Goal: Task Accomplishment & Management: Complete application form

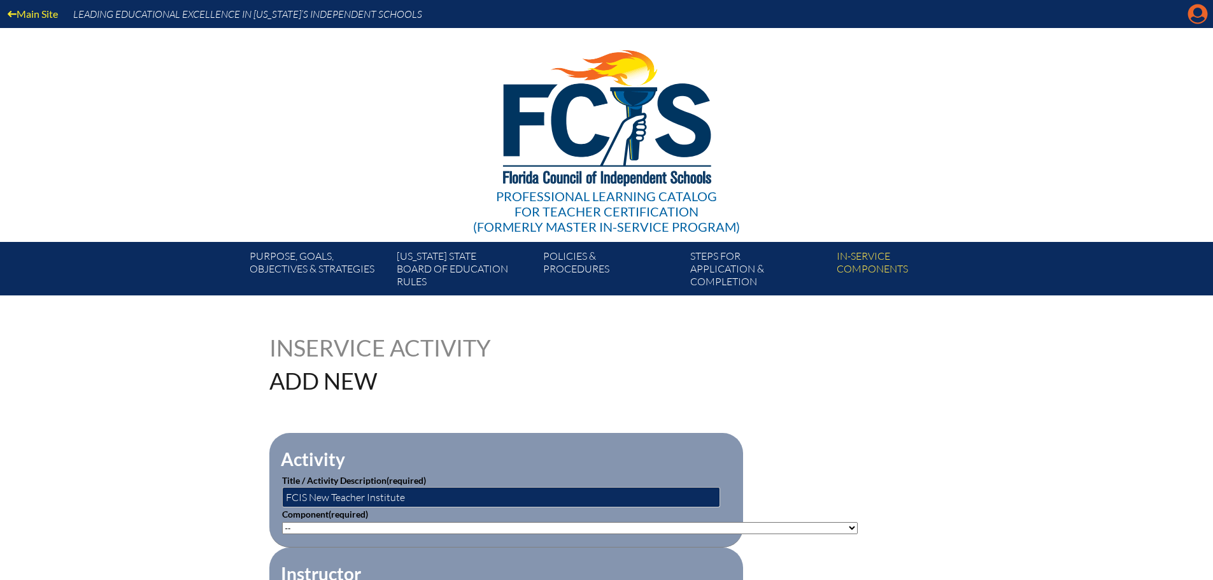
click at [1194, 15] on icon at bounding box center [1198, 14] width 20 height 20
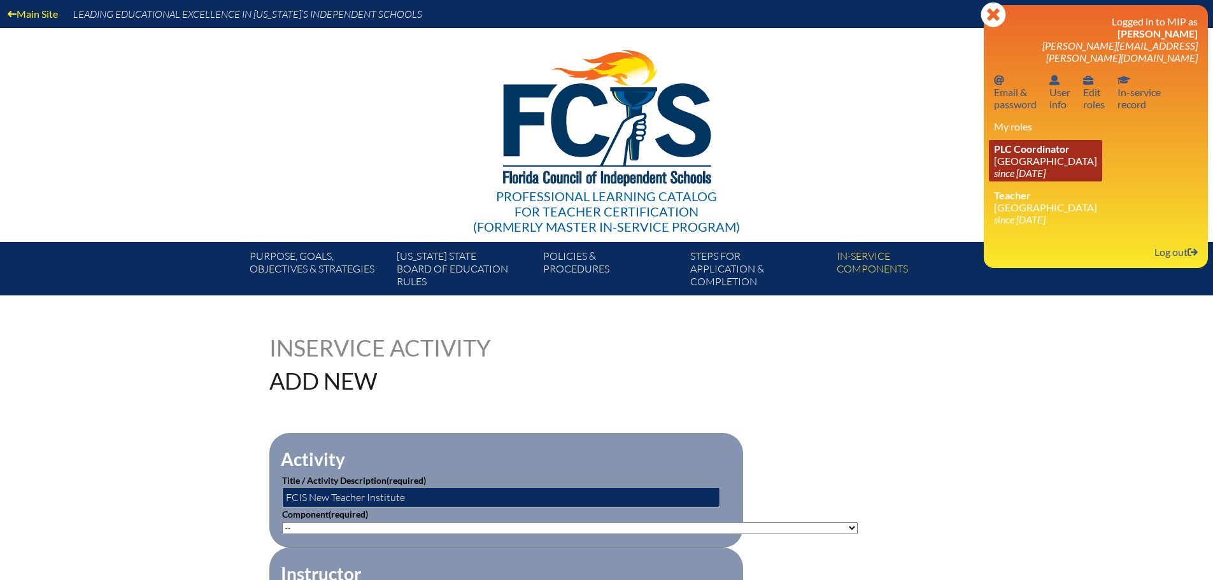
click at [1063, 151] on link "PLC Coordinator Holy Trinity Episcopal Academy since 2019 Aug 29" at bounding box center [1045, 160] width 113 height 41
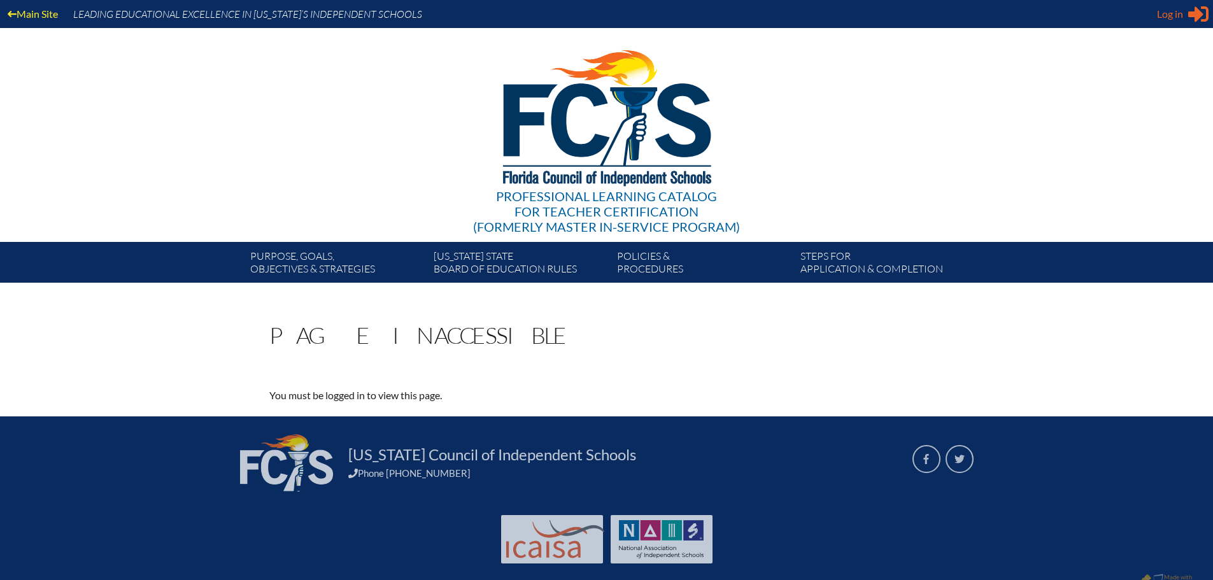
type input "[PERSON_NAME][EMAIL_ADDRESS][PERSON_NAME][DOMAIN_NAME]"
click at [1181, 17] on span "Log in" at bounding box center [1170, 13] width 26 height 15
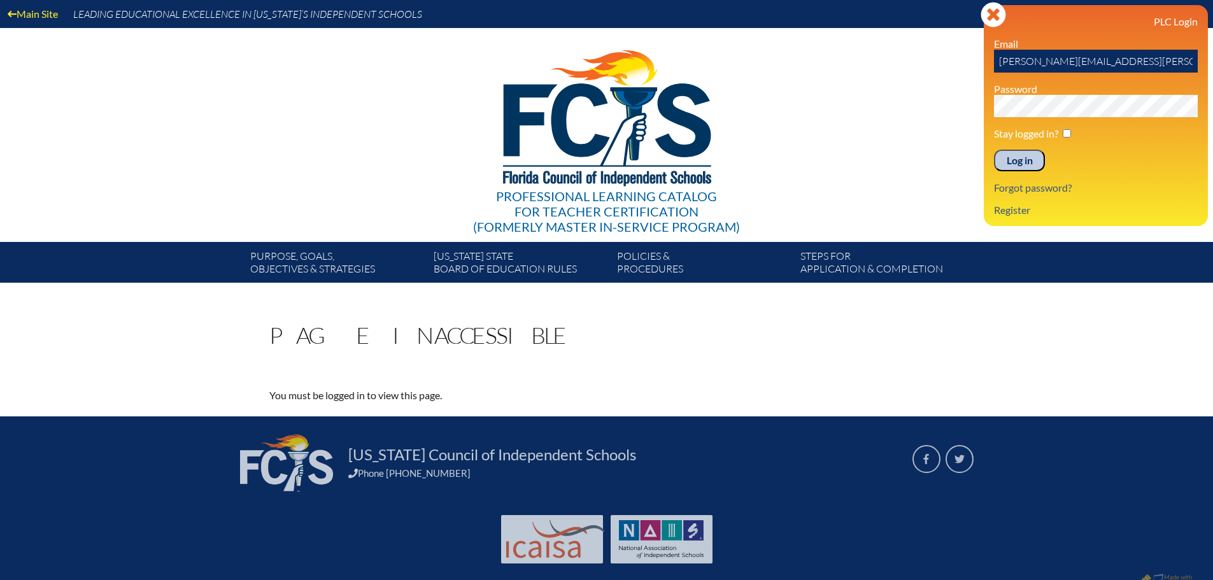
click at [1018, 160] on input "Log in" at bounding box center [1019, 161] width 51 height 22
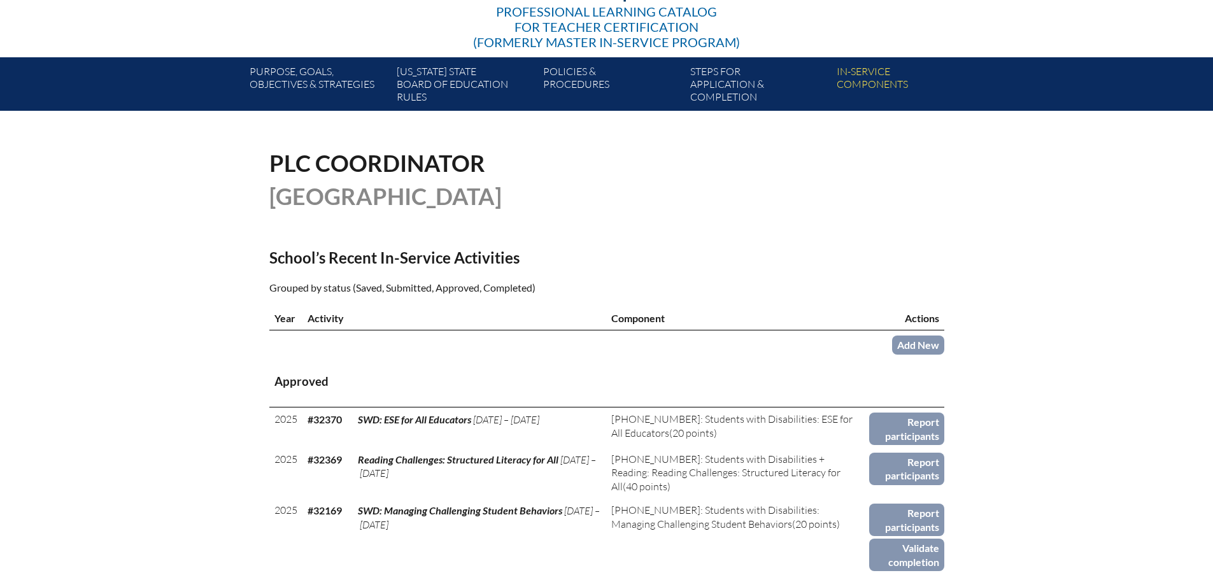
scroll to position [191, 0]
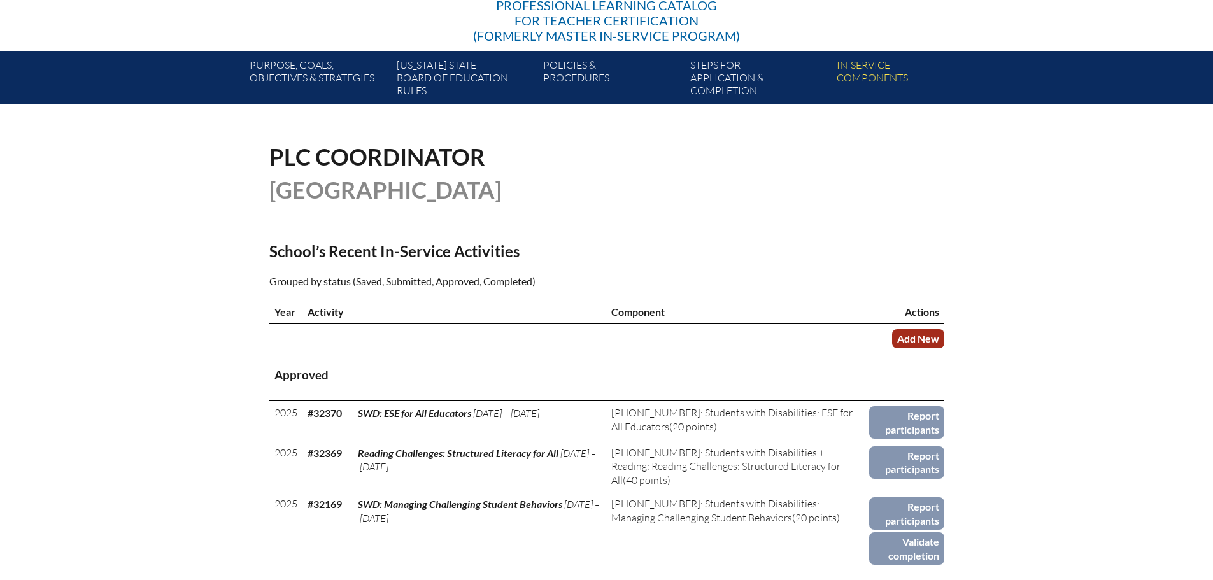
click at [930, 336] on link "Add New" at bounding box center [918, 338] width 52 height 18
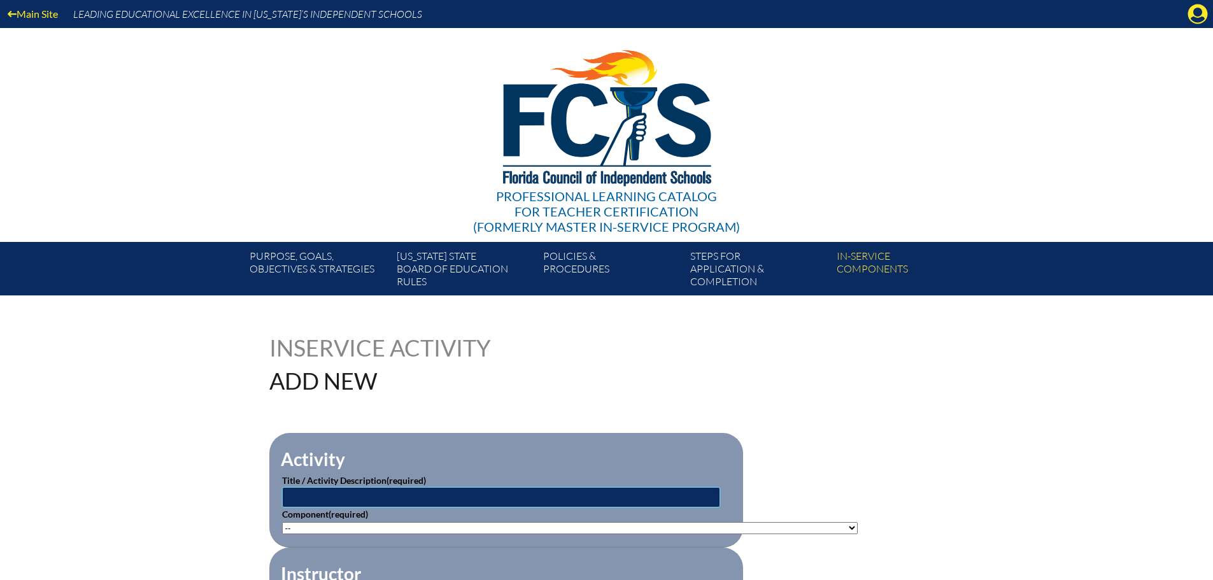
click at [303, 497] on input "text" at bounding box center [501, 497] width 438 height 20
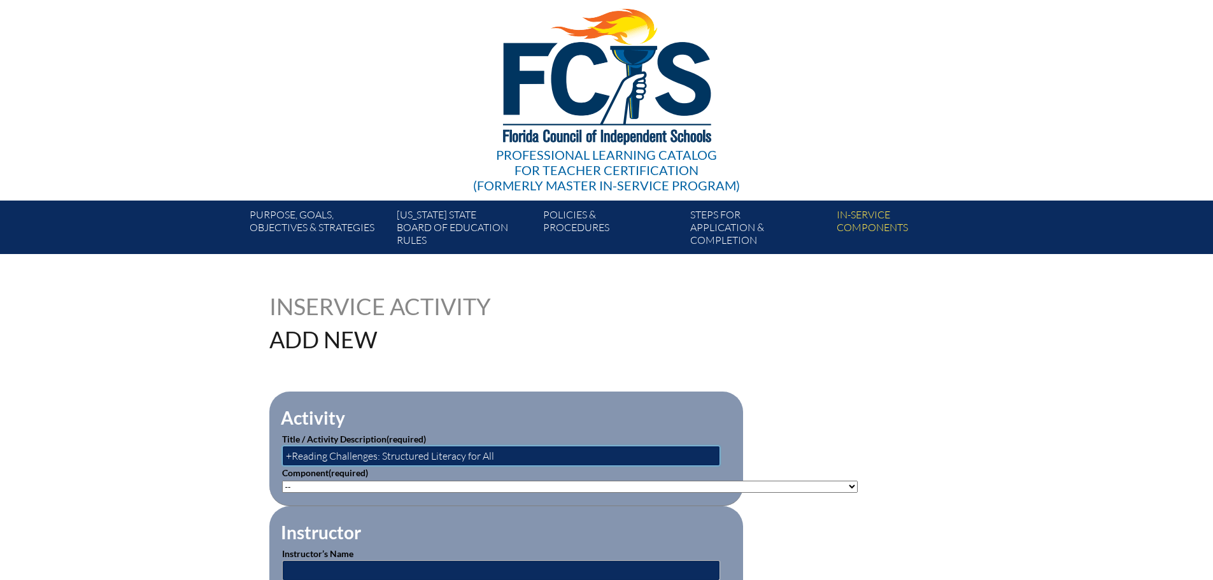
scroll to position [64, 0]
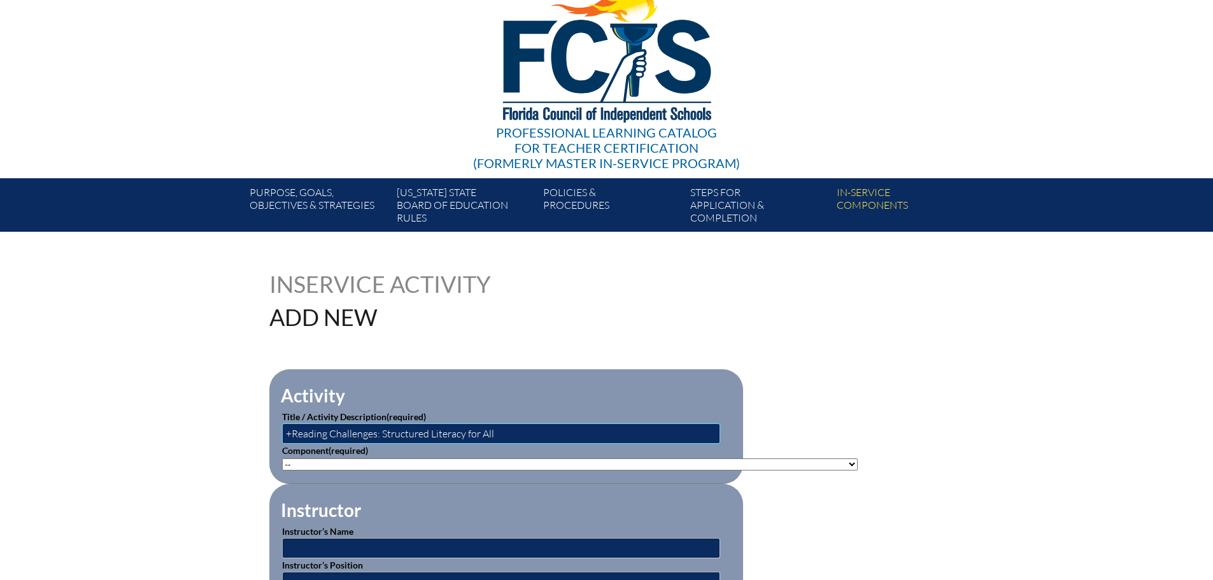
type input "+Reading Challenges: Structured Literacy for All"
click at [424, 459] on select"]"] "-- 1-000-001: Appropriate Art Activities 1-000-002: Concept and Art Process for…" at bounding box center [570, 465] width 576 height 12
select select"]"] "143301"
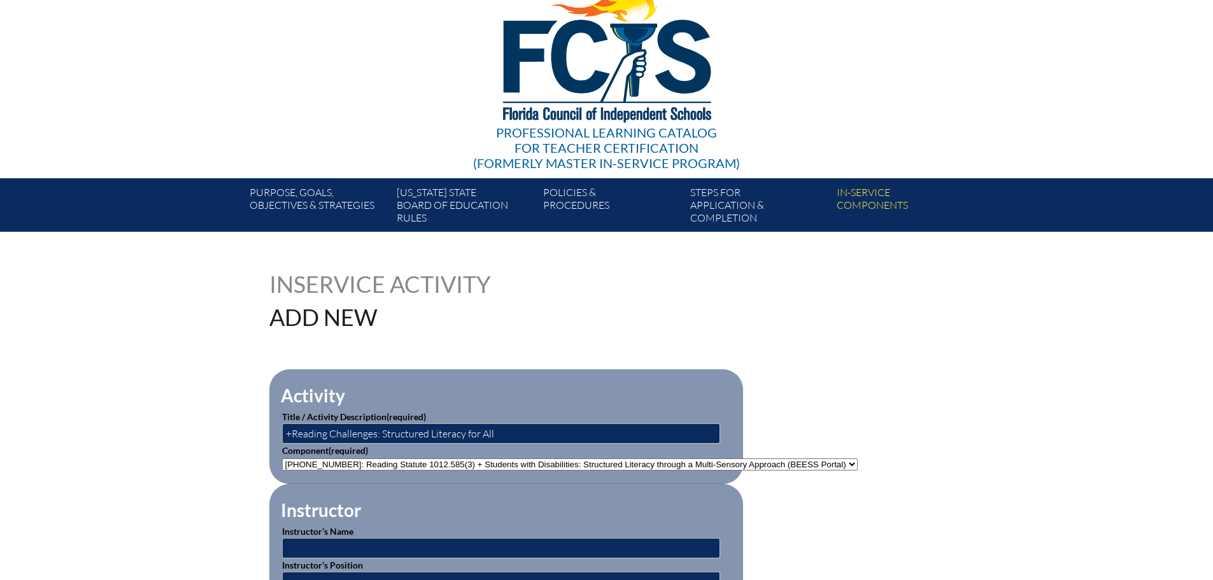
click at [282, 459] on select"]"] "-- 1-000-001: Appropriate Art Activities 1-000-002: Concept and Art Process for…" at bounding box center [570, 465] width 576 height 12
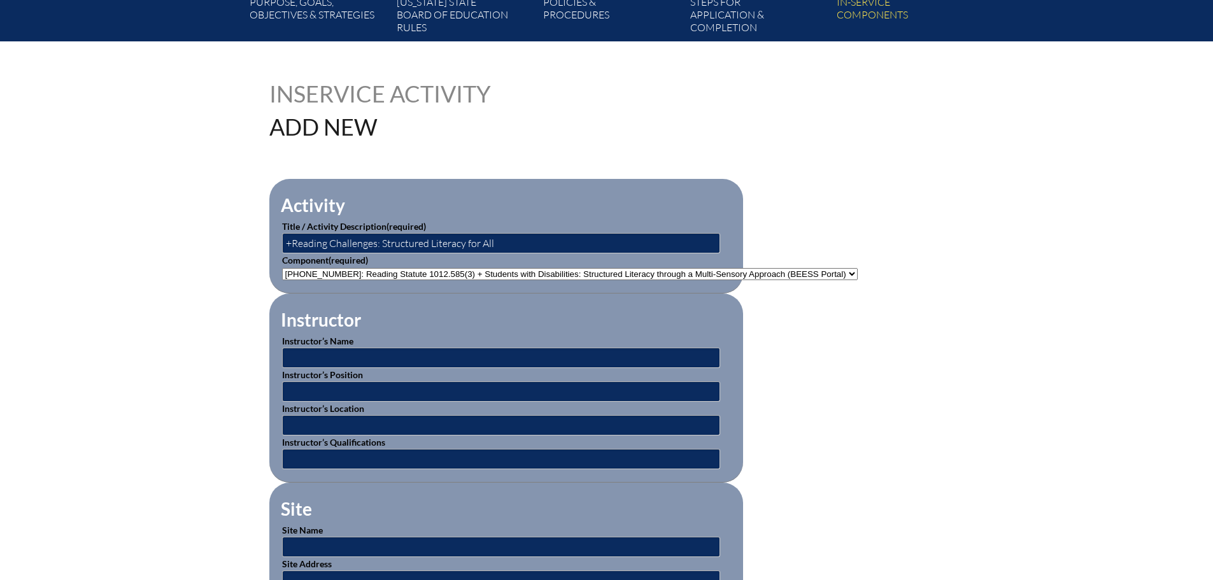
scroll to position [255, 0]
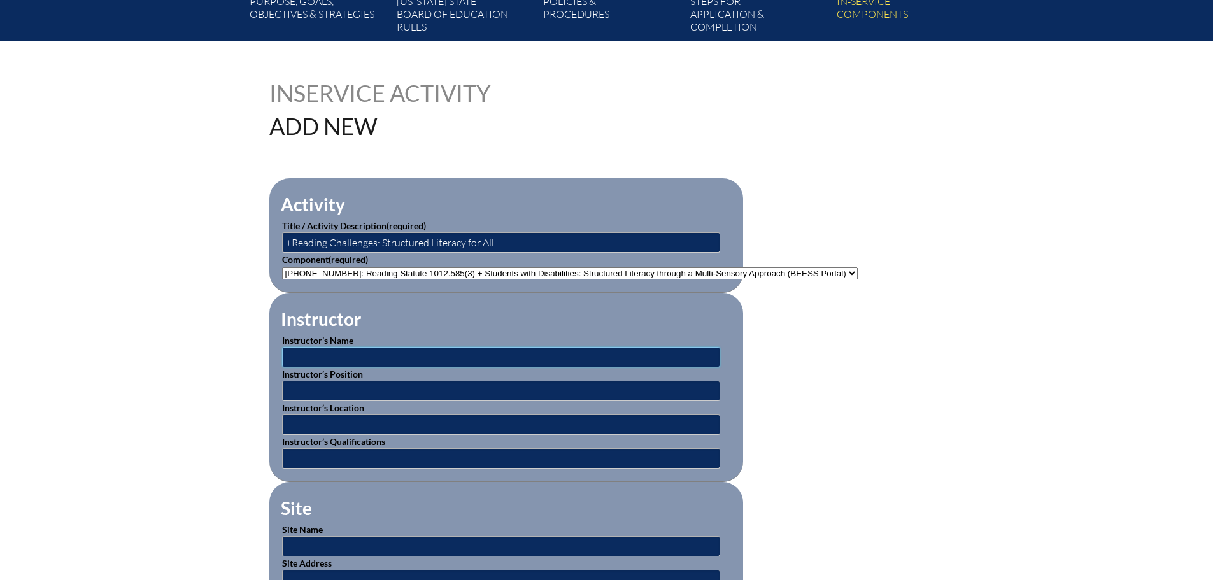
click at [341, 352] on input "text" at bounding box center [501, 357] width 438 height 20
type input "B"
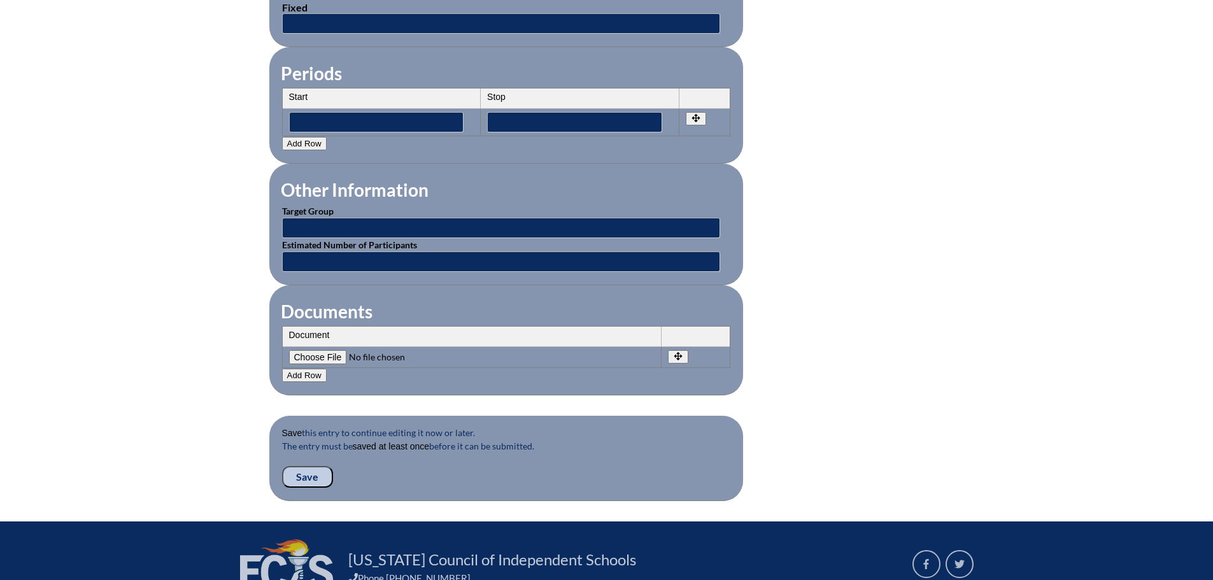
scroll to position [1083, 0]
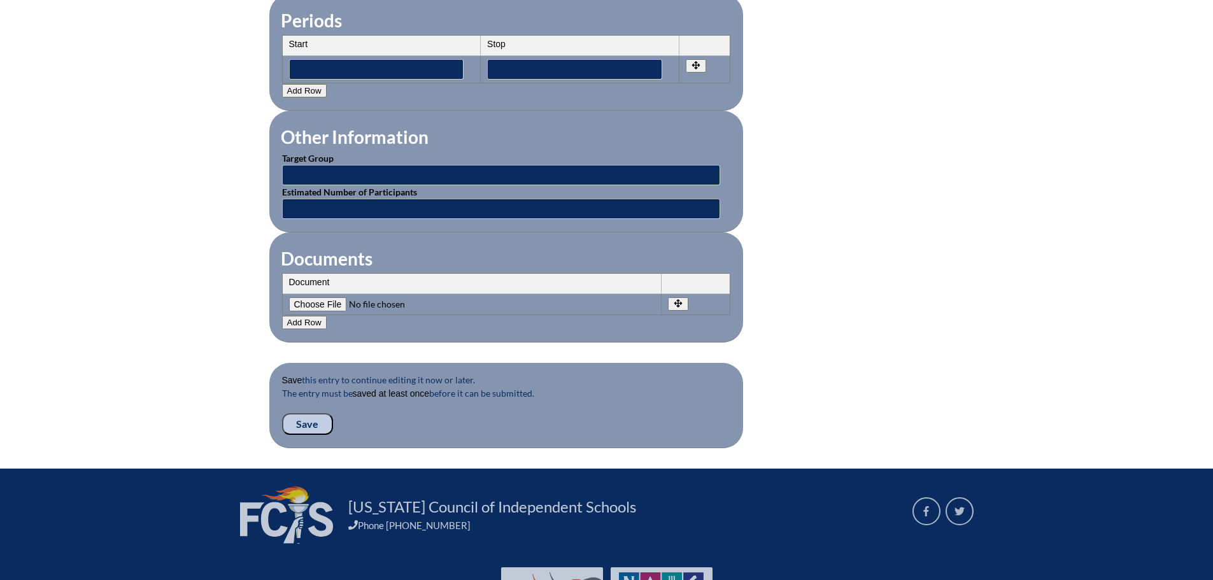
click at [302, 413] on input "Save" at bounding box center [307, 424] width 51 height 22
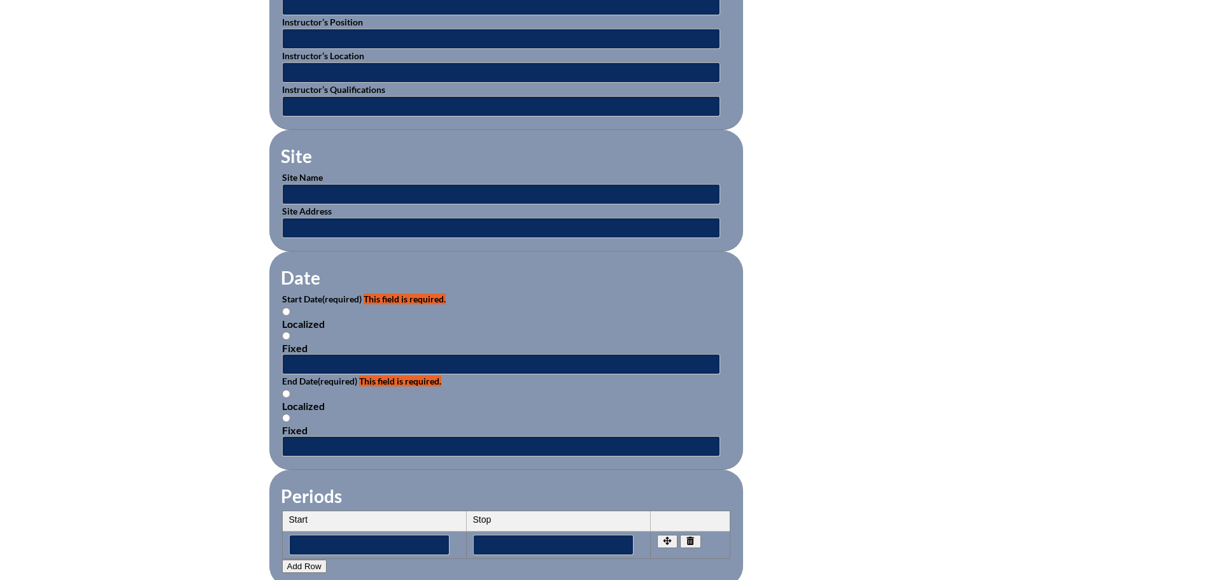
scroll to position [764, 0]
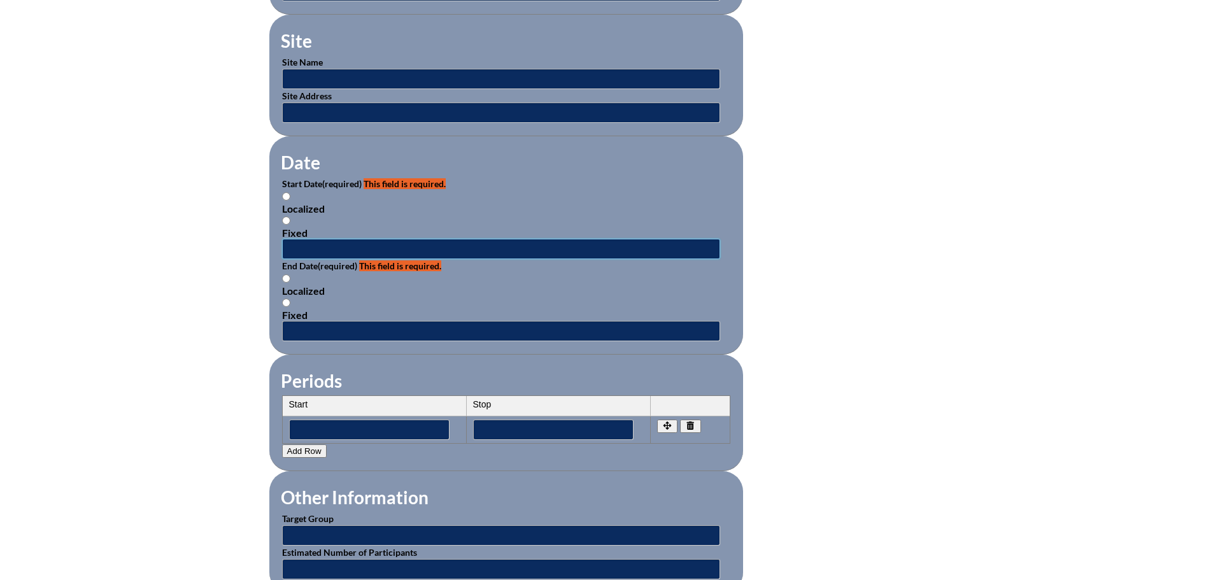
click at [305, 239] on input "text" at bounding box center [501, 249] width 438 height 20
click at [308, 243] on input "[PHONE_NUMBER]" at bounding box center [501, 249] width 438 height 20
type input "[PHONE_NUMBER]"
click at [304, 323] on input "text" at bounding box center [501, 331] width 438 height 20
type input "2025-"
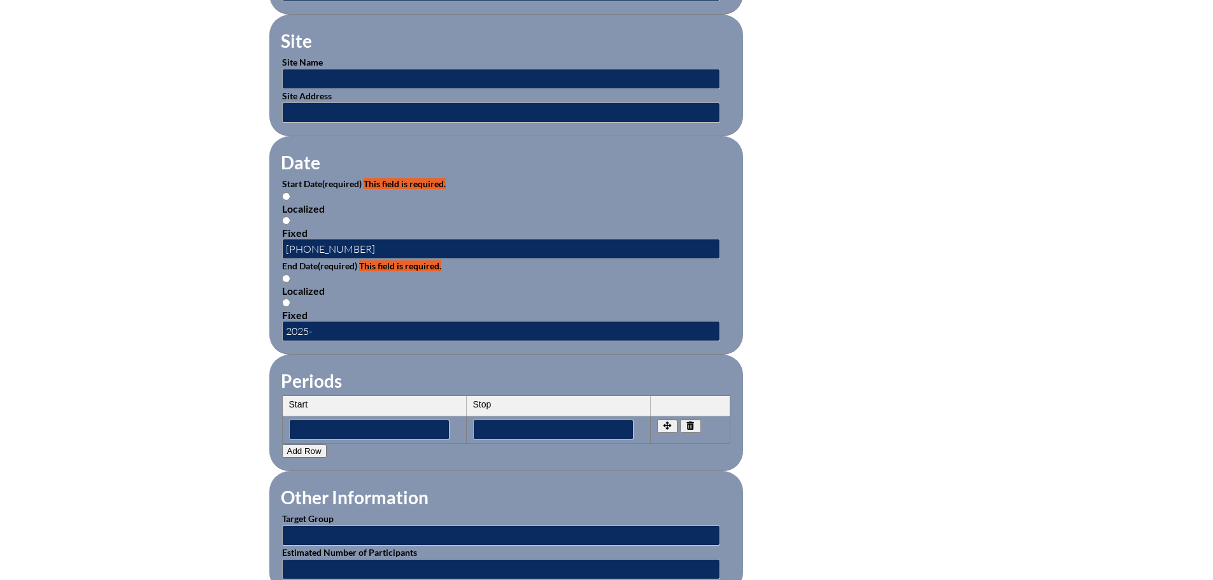
click at [285, 192] on input "Localized" at bounding box center [286, 196] width 8 height 8
radio input "true"
click at [352, 239] on input "07-01-20205" at bounding box center [501, 249] width 438 height 20
drag, startPoint x: 353, startPoint y: 239, endPoint x: 245, endPoint y: 250, distance: 108.8
click at [245, 250] on div "Inservice Activity Add New Please see errors below: activity_start: This field …" at bounding box center [606, 242] width 1213 height 1340
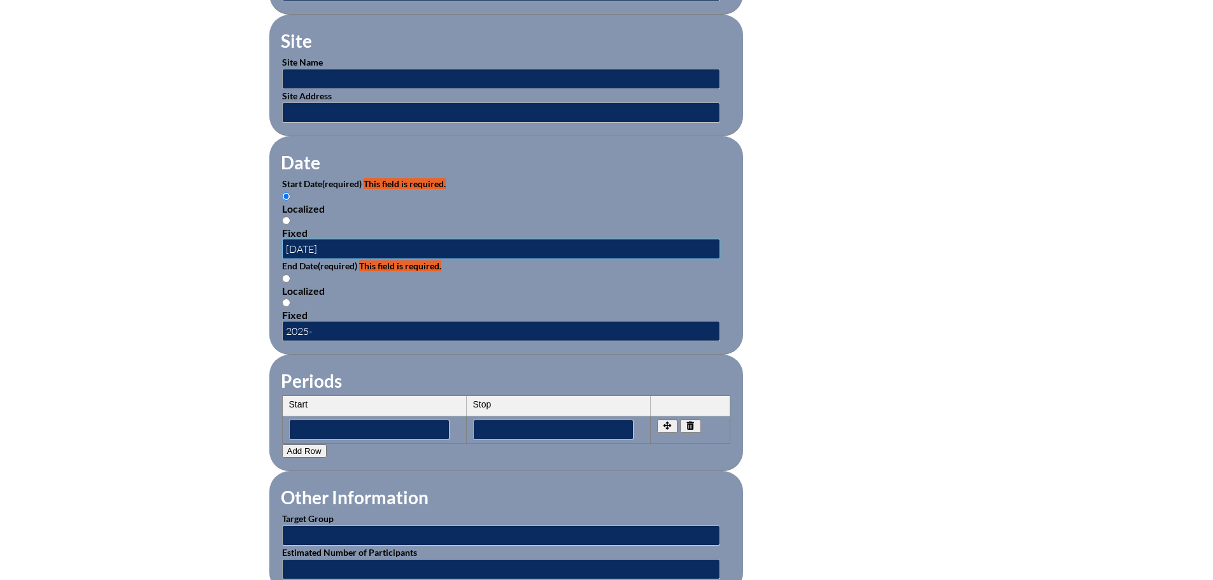
type input "[DATE]"
click at [336, 325] on input "2025-" at bounding box center [501, 331] width 438 height 20
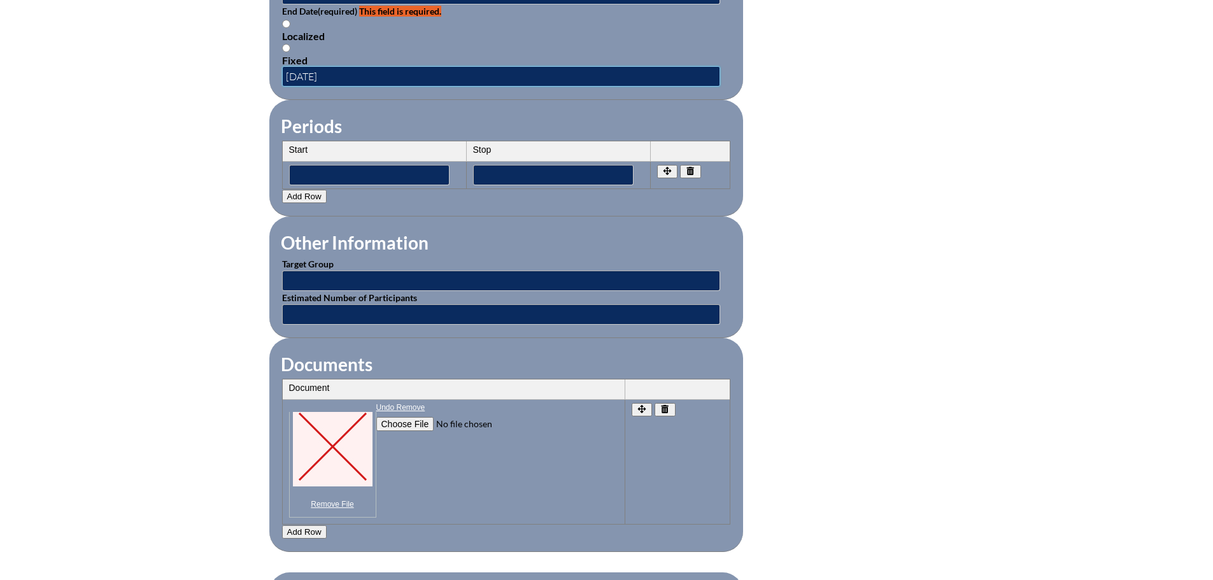
scroll to position [1083, 0]
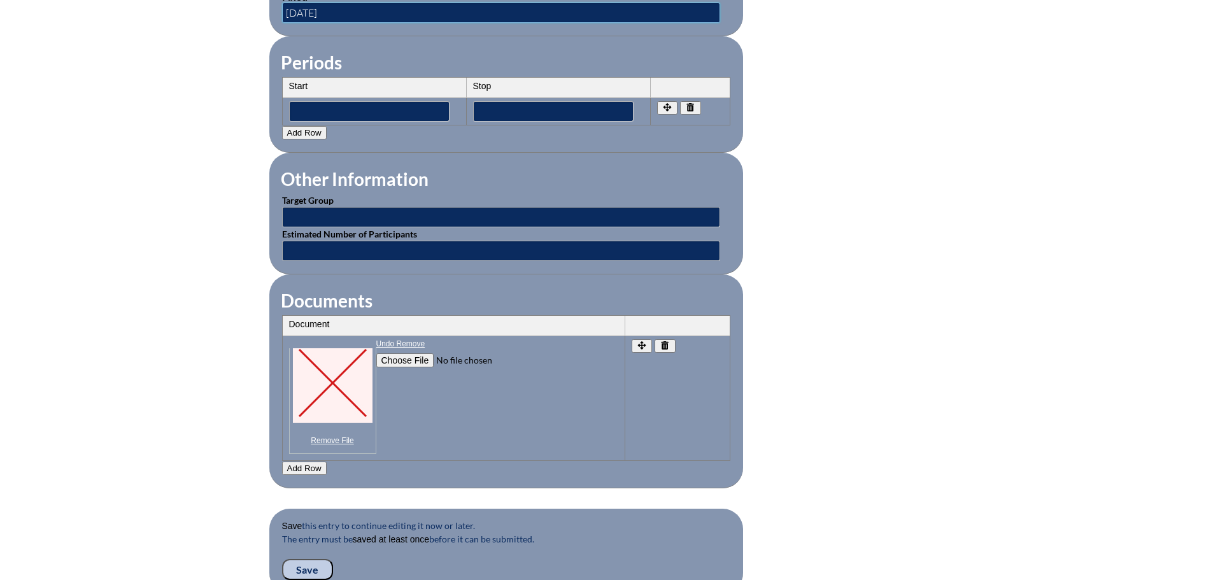
type input "[DATE]"
click at [299, 559] on input "Save" at bounding box center [307, 570] width 51 height 22
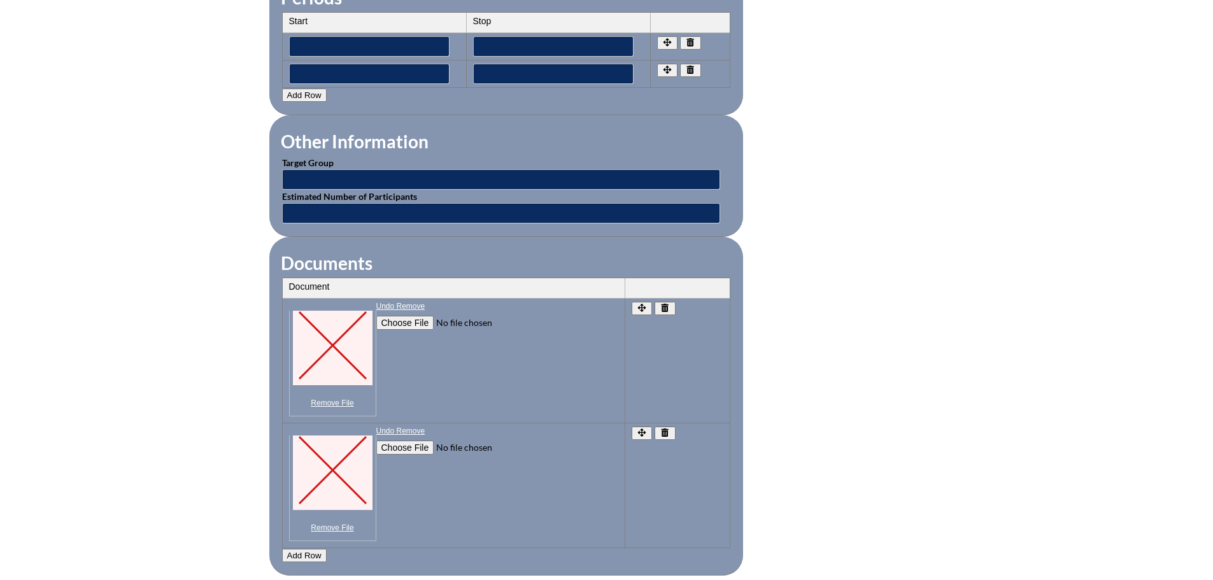
scroll to position [1146, 0]
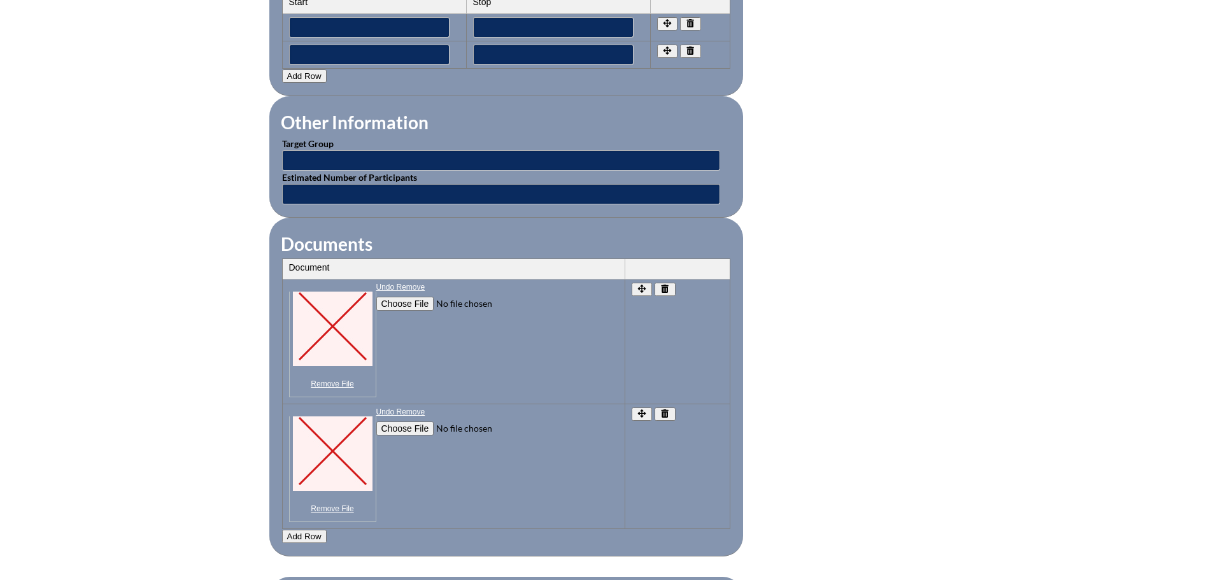
click at [666, 285] on icon "button" at bounding box center [666, 289] width 8 height 8
click at [667, 410] on icon "button" at bounding box center [665, 414] width 11 height 8
click at [669, 285] on icon "button" at bounding box center [666, 289] width 8 height 8
click at [668, 285] on icon "button" at bounding box center [665, 289] width 11 height 8
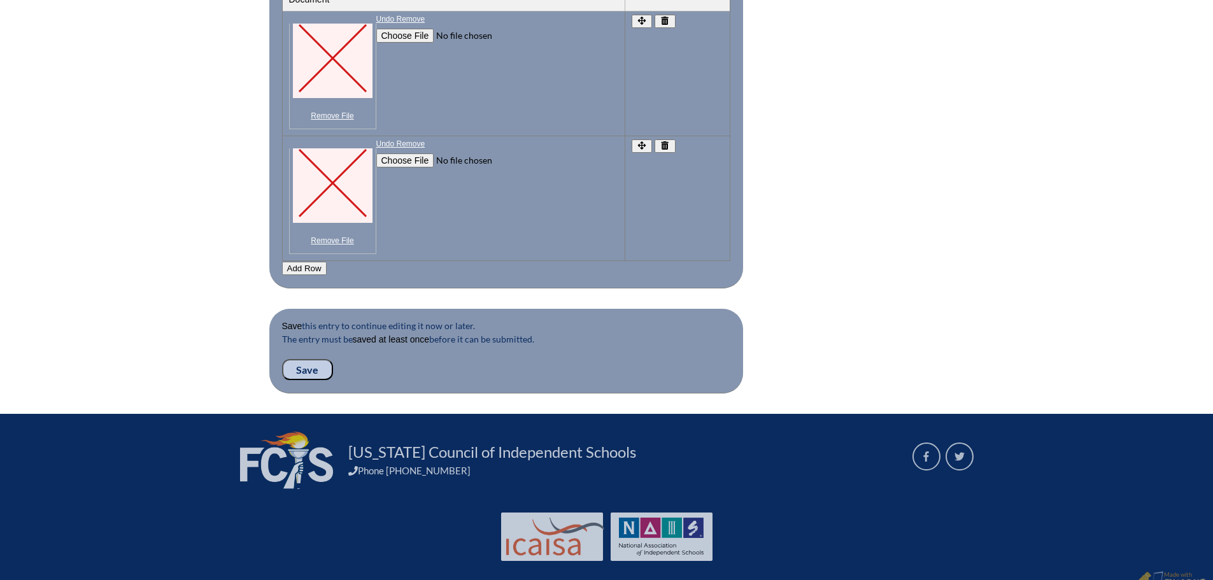
scroll to position [1423, 0]
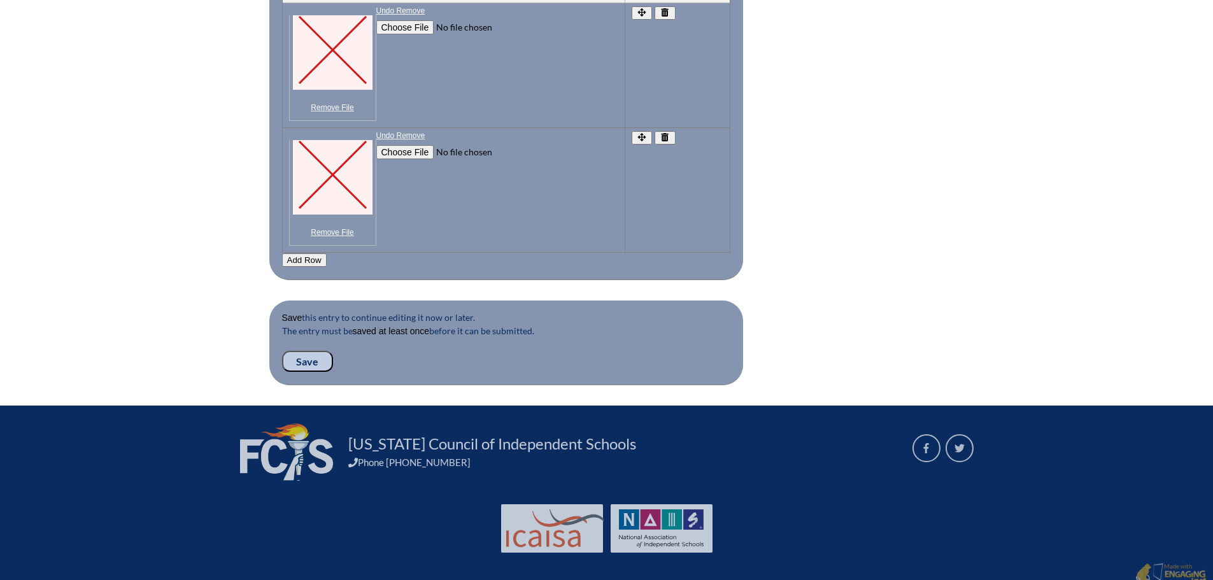
click at [315, 351] on input "Save" at bounding box center [307, 362] width 51 height 22
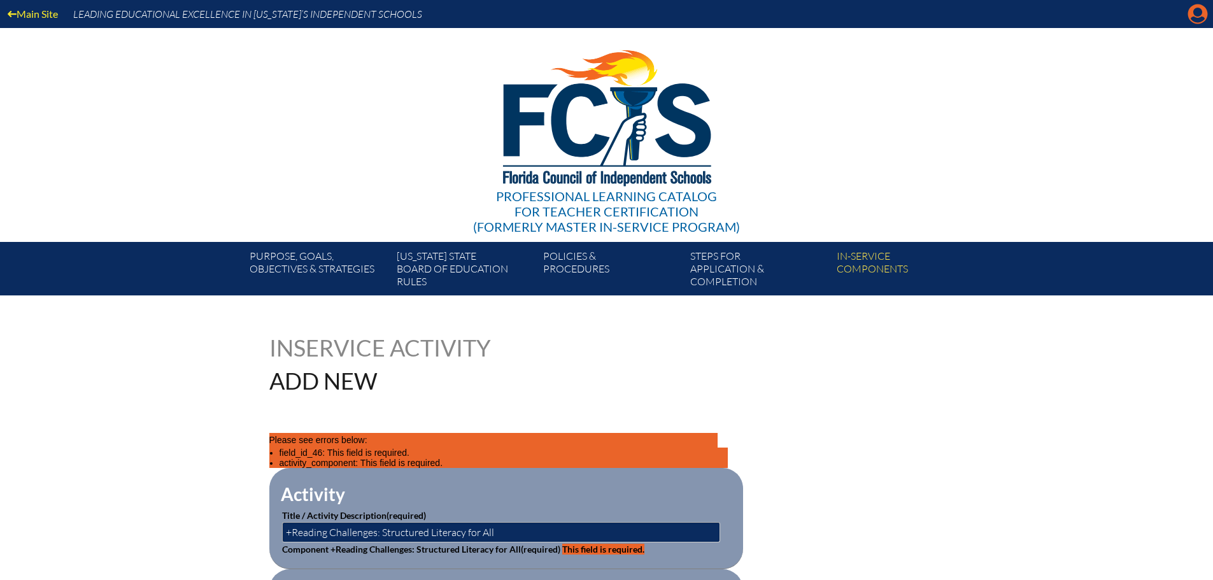
click at [1201, 11] on icon "Manage account" at bounding box center [1198, 14] width 20 height 20
click at [1196, 17] on icon at bounding box center [1198, 14] width 20 height 20
click at [1195, 11] on icon "Manage account" at bounding box center [1198, 14] width 20 height 20
click at [1189, 13] on icon at bounding box center [1198, 14] width 20 height 20
click at [1191, 15] on icon at bounding box center [1198, 14] width 20 height 20
